Goal: Information Seeking & Learning: Understand process/instructions

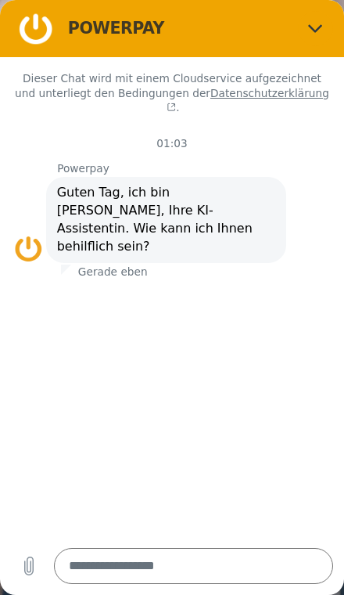
click at [331, 23] on button "Schließen" at bounding box center [316, 29] width 36 height 36
type textarea "*"
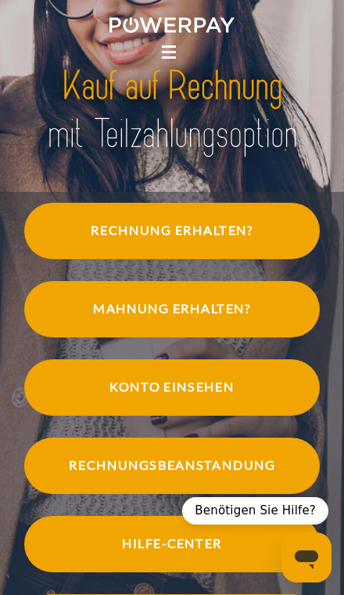
click at [97, 416] on span "Konto einsehen" at bounding box center [172, 387] width 296 height 56
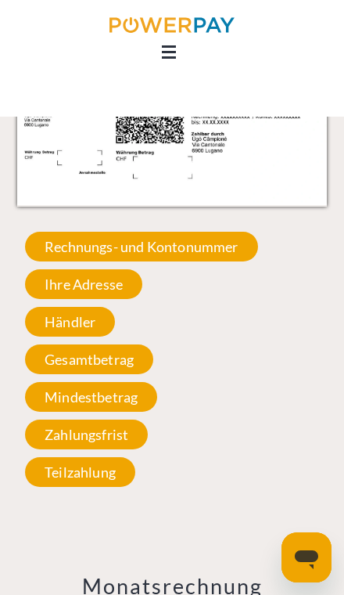
scroll to position [1489, 0]
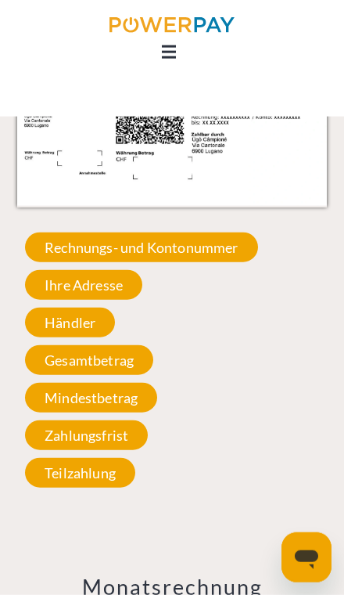
click at [232, 239] on span "Rechnungs- und Kontonummer" at bounding box center [141, 248] width 233 height 30
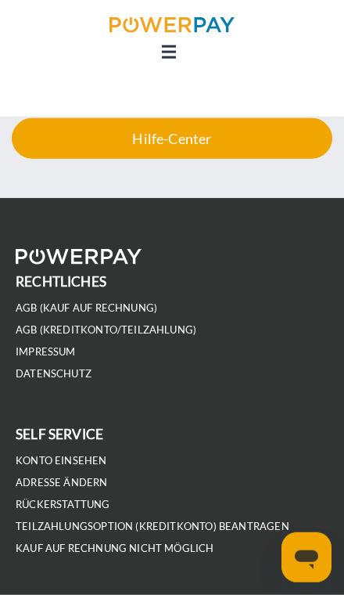
scroll to position [3757, 0]
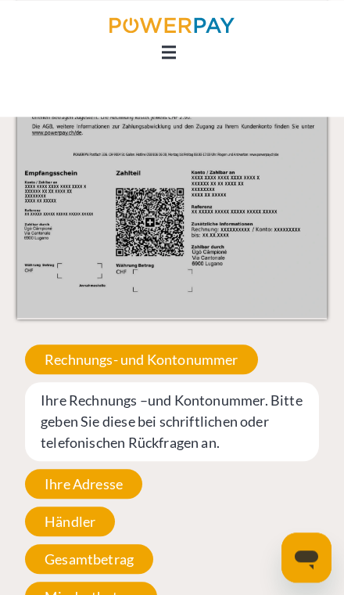
click at [171, 53] on icon at bounding box center [169, 52] width 14 height 2
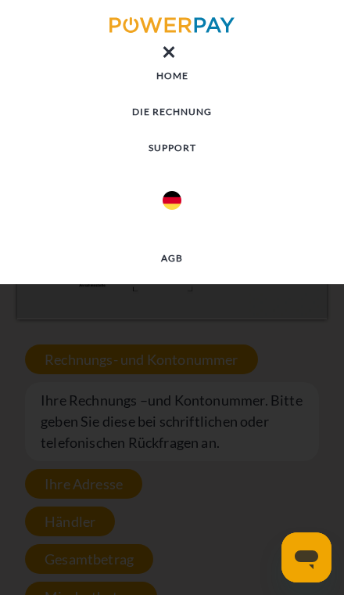
click at [178, 113] on link "DIE RECHNUNG" at bounding box center [172, 112] width 344 height 28
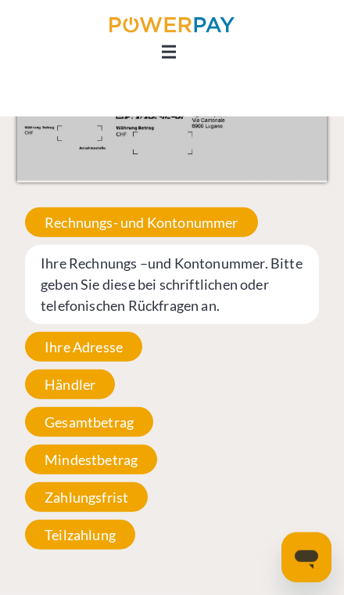
scroll to position [1515, 0]
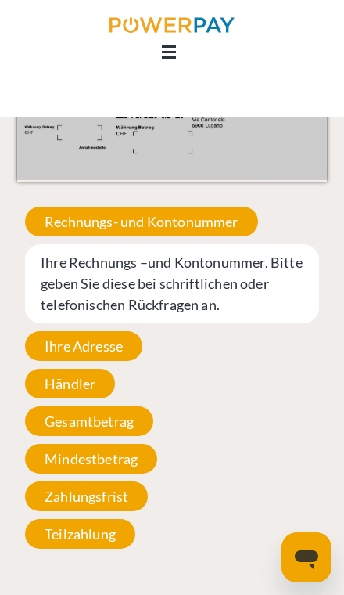
click at [87, 217] on span "Rechnungs- und Kontonummer" at bounding box center [141, 222] width 233 height 30
click at [101, 279] on span "Ihre Rechnungs –und Kontonummer. Bitte geben Sie diese bei schriftlichen oder t…" at bounding box center [172, 283] width 294 height 79
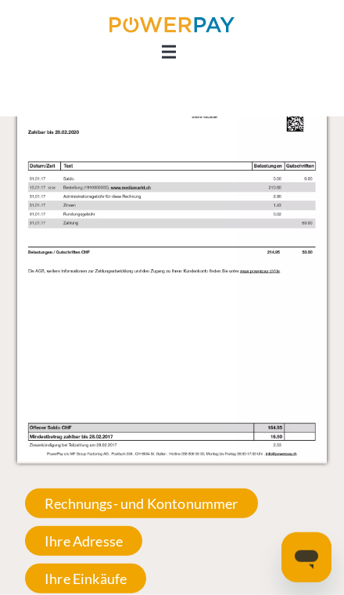
scroll to position [2382, 0]
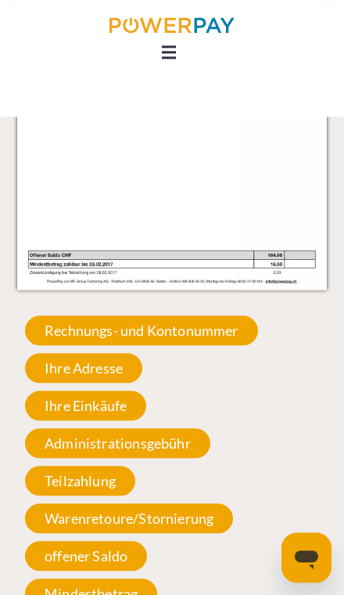
click at [71, 326] on span "Rechnungs- und Kontonummer" at bounding box center [141, 330] width 233 height 30
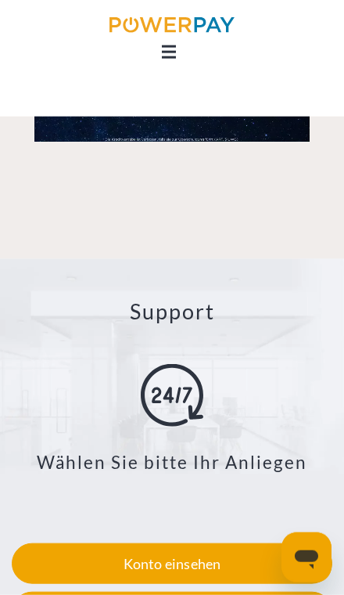
scroll to position [3126, 0]
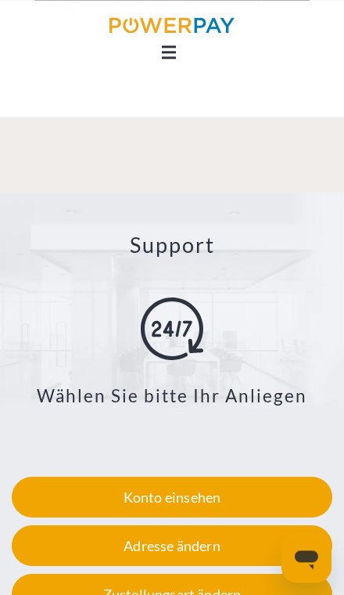
click at [233, 491] on div "Konto einsehen" at bounding box center [172, 497] width 321 height 41
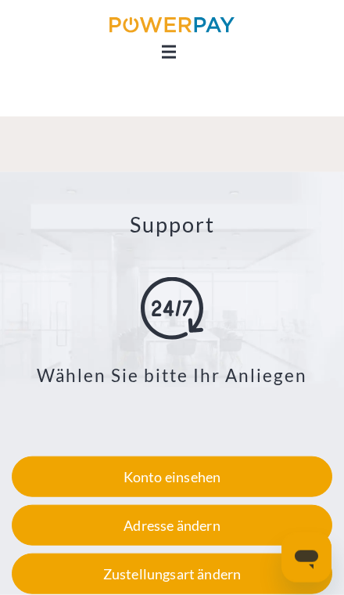
scroll to position [3152, 0]
